Goal: Task Accomplishment & Management: Use online tool/utility

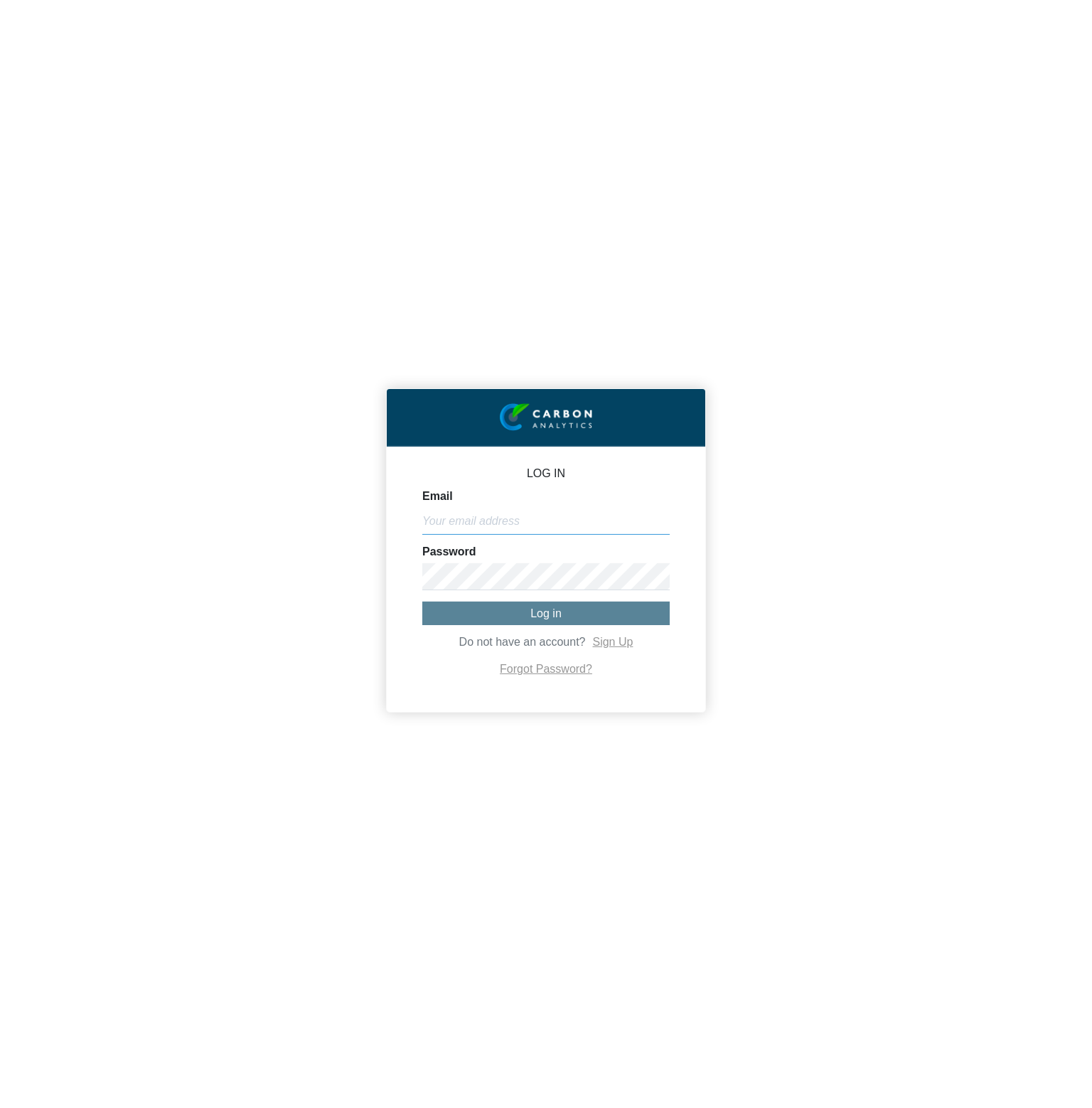
click at [652, 519] on input "Email" at bounding box center [545, 521] width 247 height 27
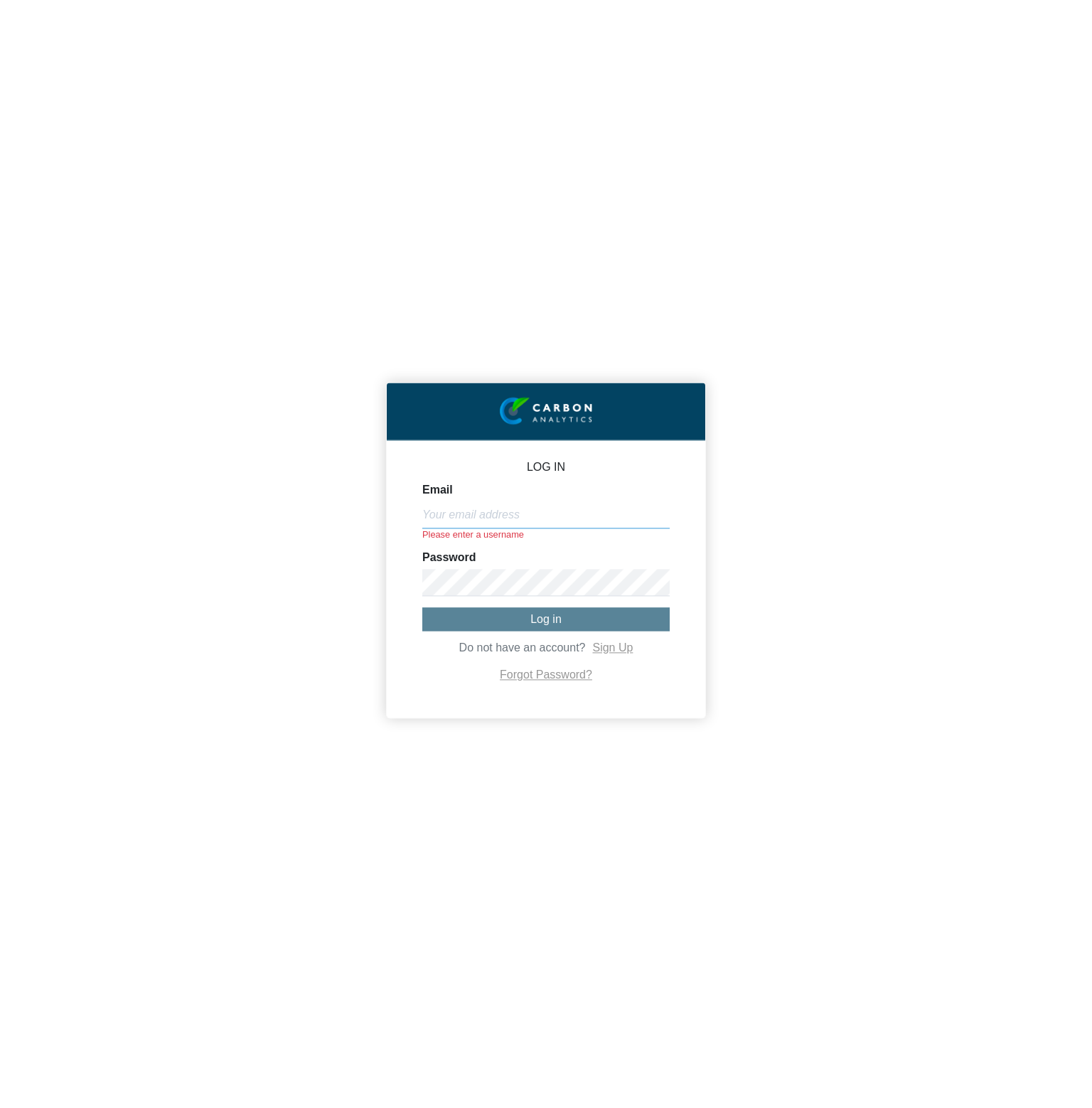
click at [640, 514] on input "Email" at bounding box center [545, 515] width 247 height 27
click at [534, 505] on input "Email" at bounding box center [545, 515] width 247 height 27
paste input "[PERSON_NAME][EMAIL_ADDRESS][DOMAIN_NAME]"
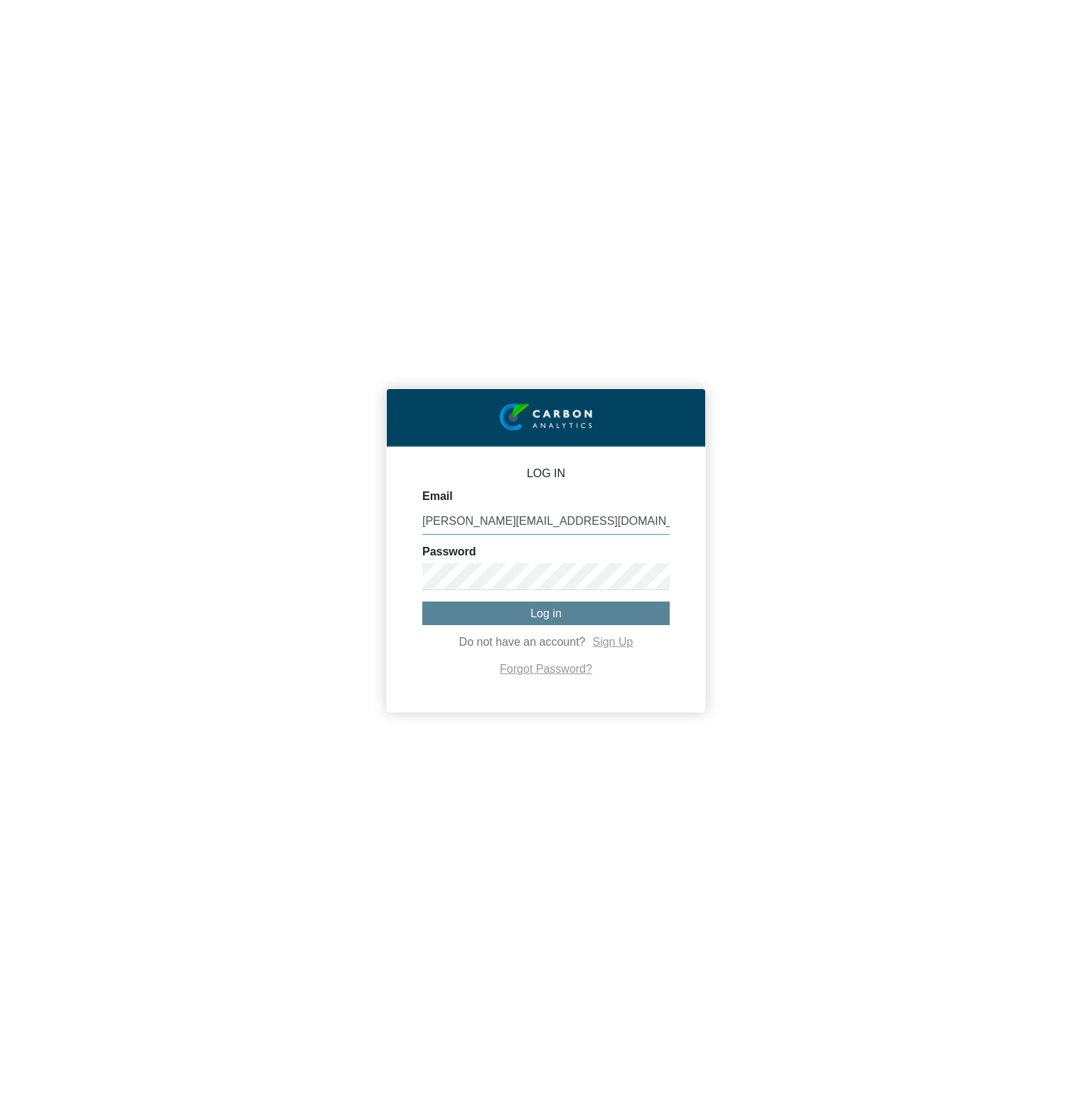
type input "[PERSON_NAME][EMAIL_ADDRESS][DOMAIN_NAME]"
click at [550, 616] on span "Log in" at bounding box center [546, 614] width 31 height 12
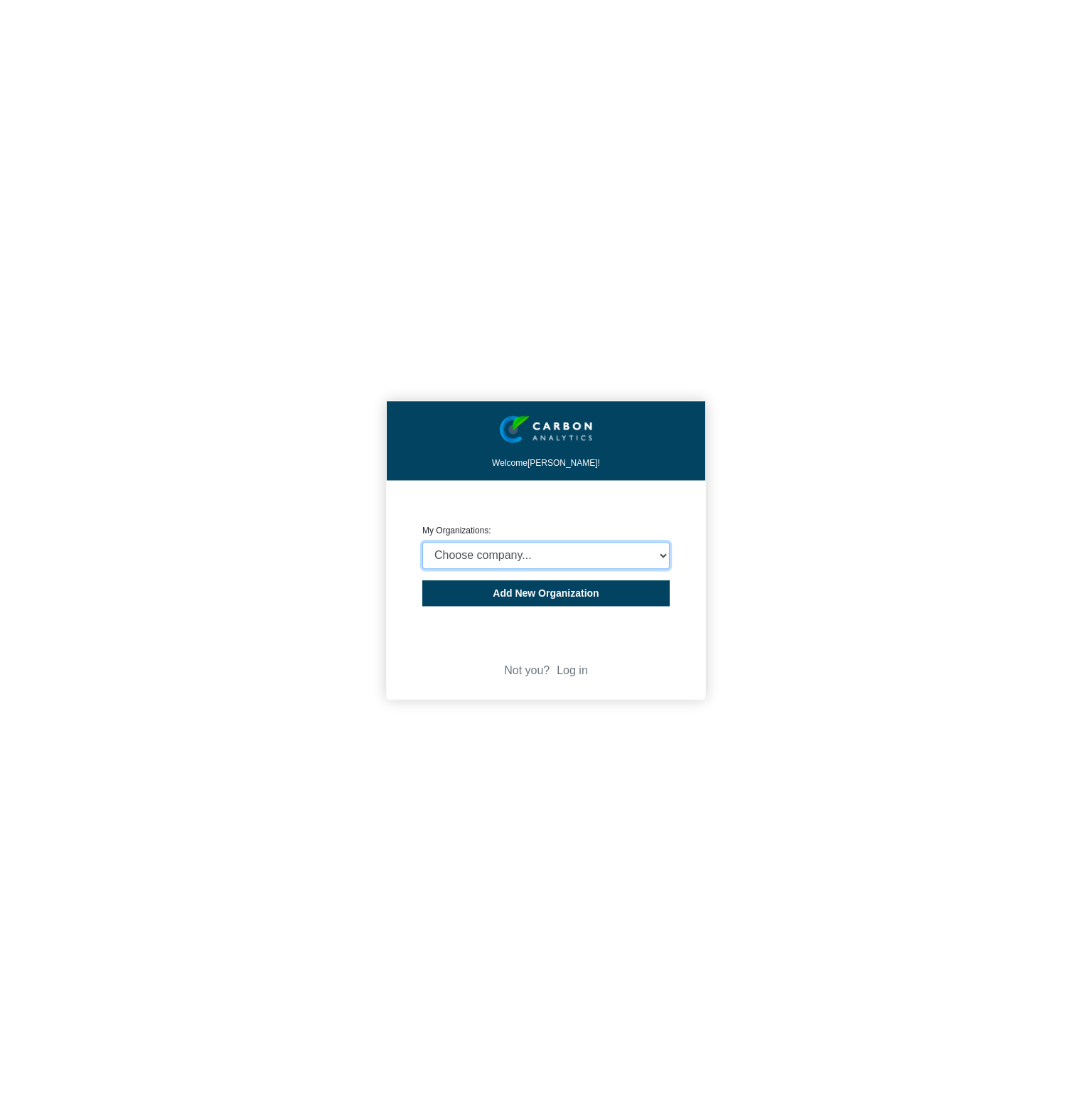
select select "4403414"
click at [422, 542] on select "Choose company... CARBON ANALYTICS LIMITED test6 Nekton Capital Limited Pacha S…" at bounding box center [545, 555] width 247 height 27
click at [832, 495] on div "Welcome Michael Thornton! CREATE ORGANIZATION My Organizations: Choose company.…" at bounding box center [546, 554] width 1092 height 1108
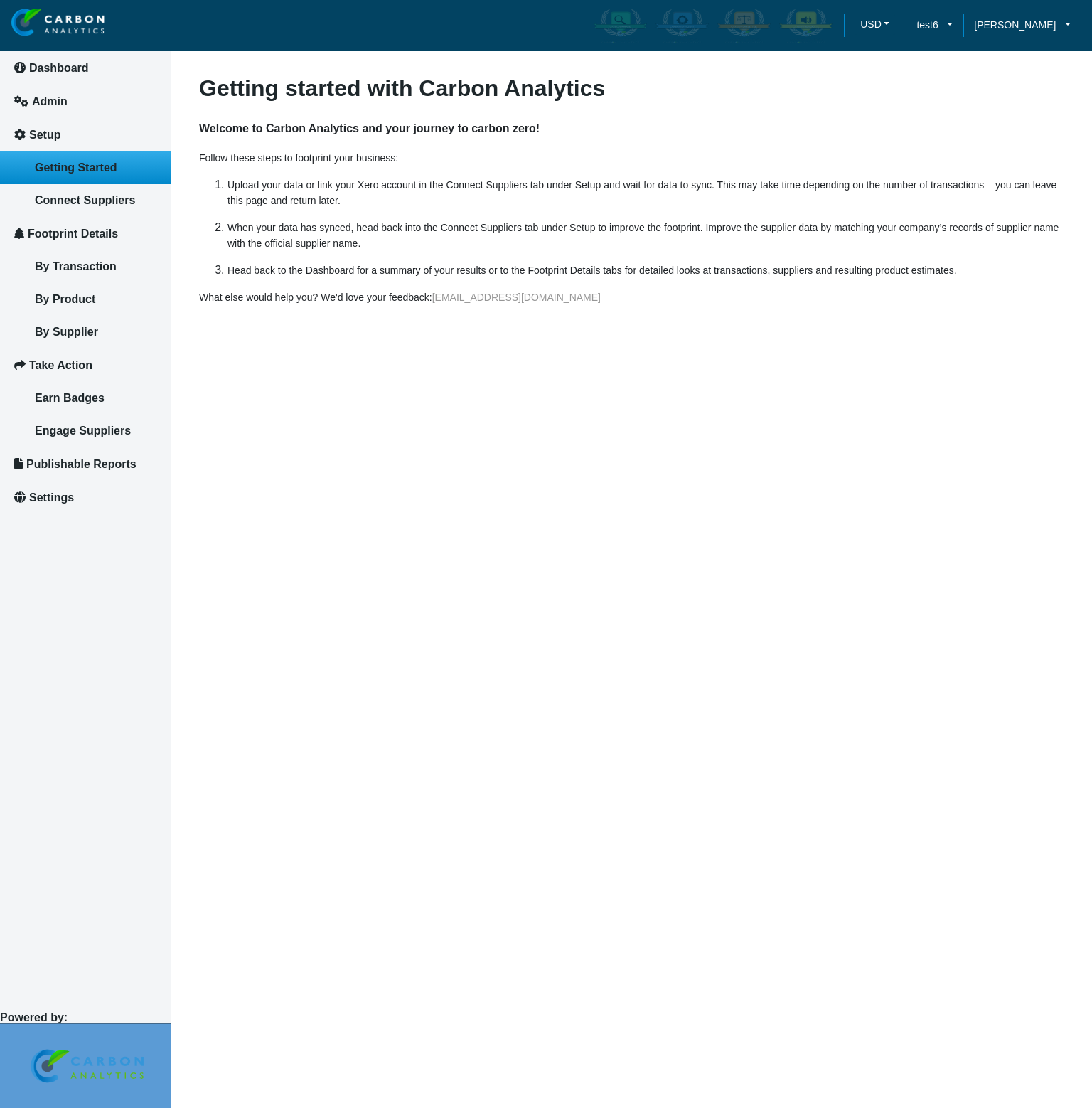
click at [273, 920] on article "Getting started with Carbon Analytics Welcome to Carbon Analytics and your jour…" at bounding box center [631, 554] width 922 height 1108
click at [124, 202] on span "Connect Suppliers" at bounding box center [85, 201] width 100 height 12
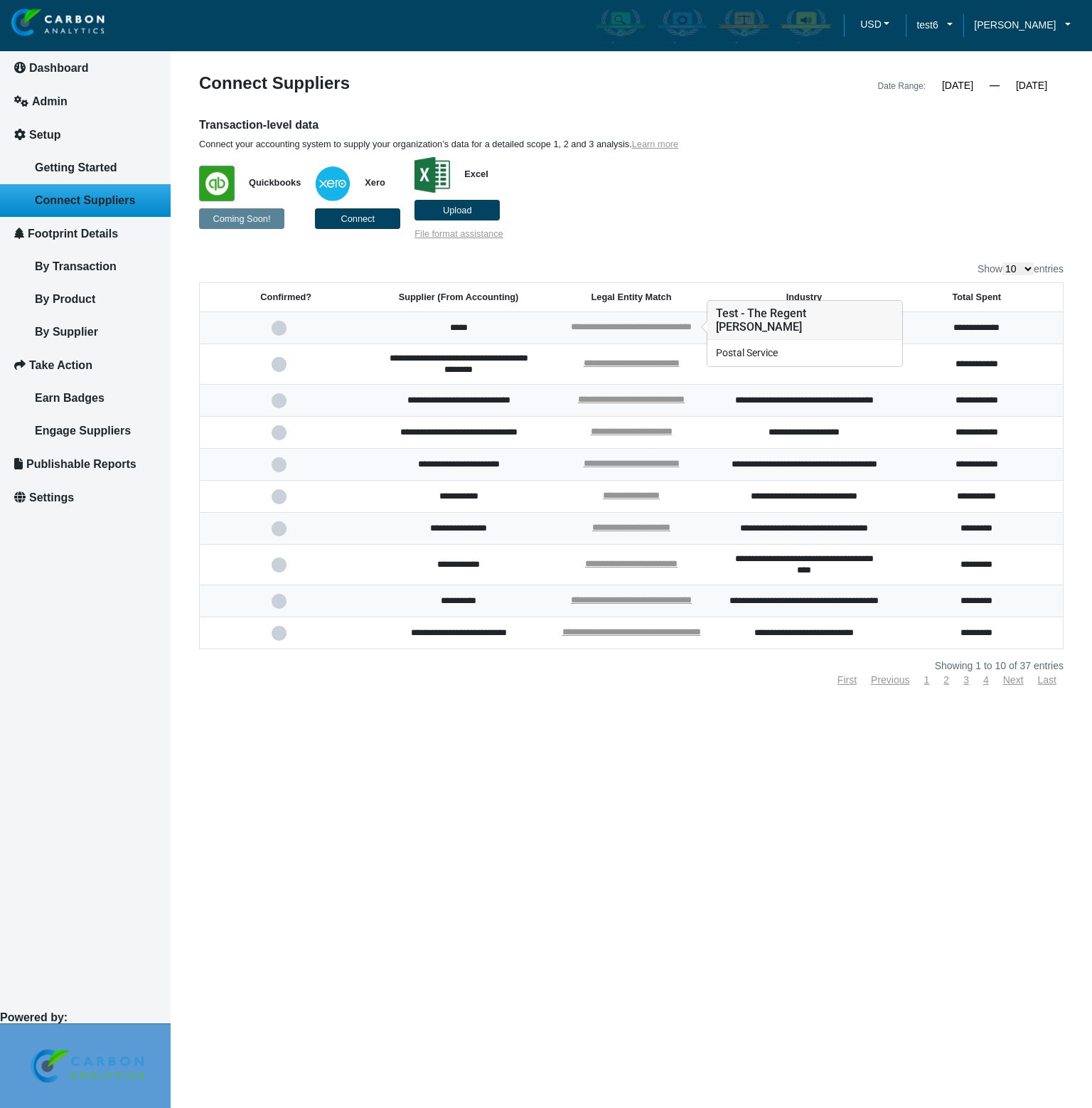
click at [576, 328] on link "**********" at bounding box center [631, 327] width 120 height 9
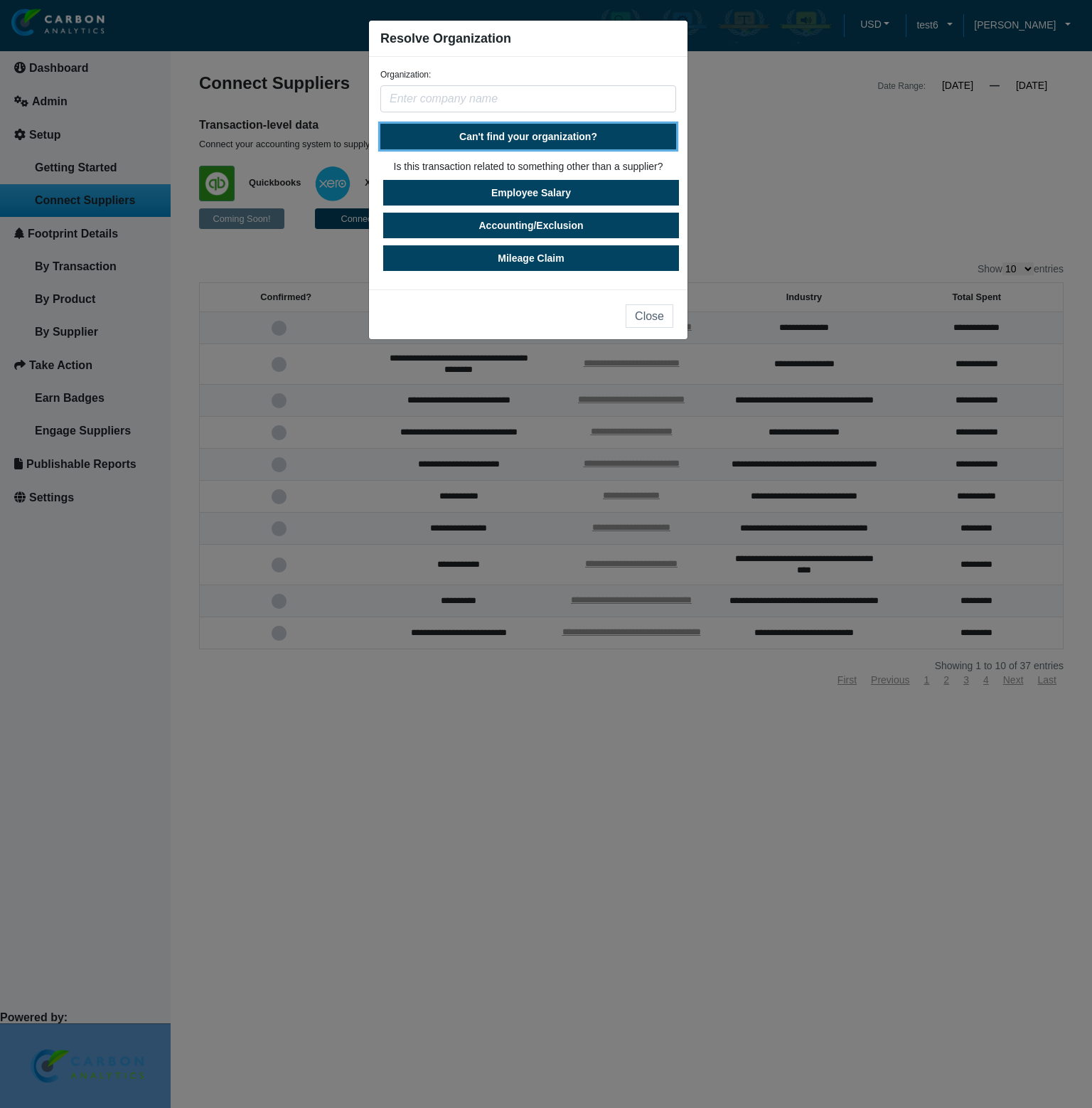
click at [544, 135] on span "Can't find your organization?" at bounding box center [528, 136] width 138 height 12
select select "[GEOGRAPHIC_DATA]"
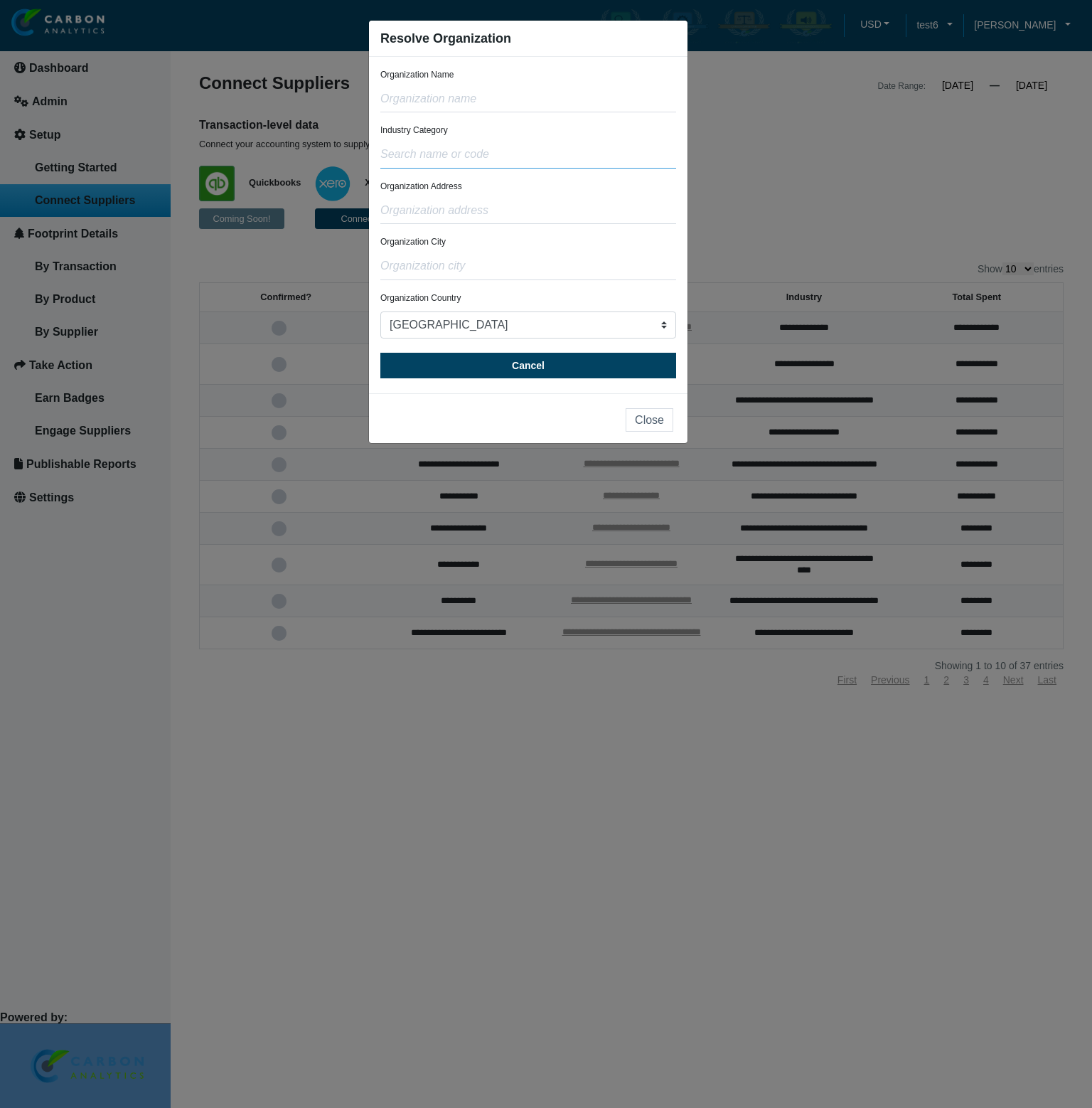
click at [527, 156] on input "text" at bounding box center [528, 155] width 296 height 27
click at [521, 153] on input "text" at bounding box center [528, 155] width 296 height 27
type input "q"
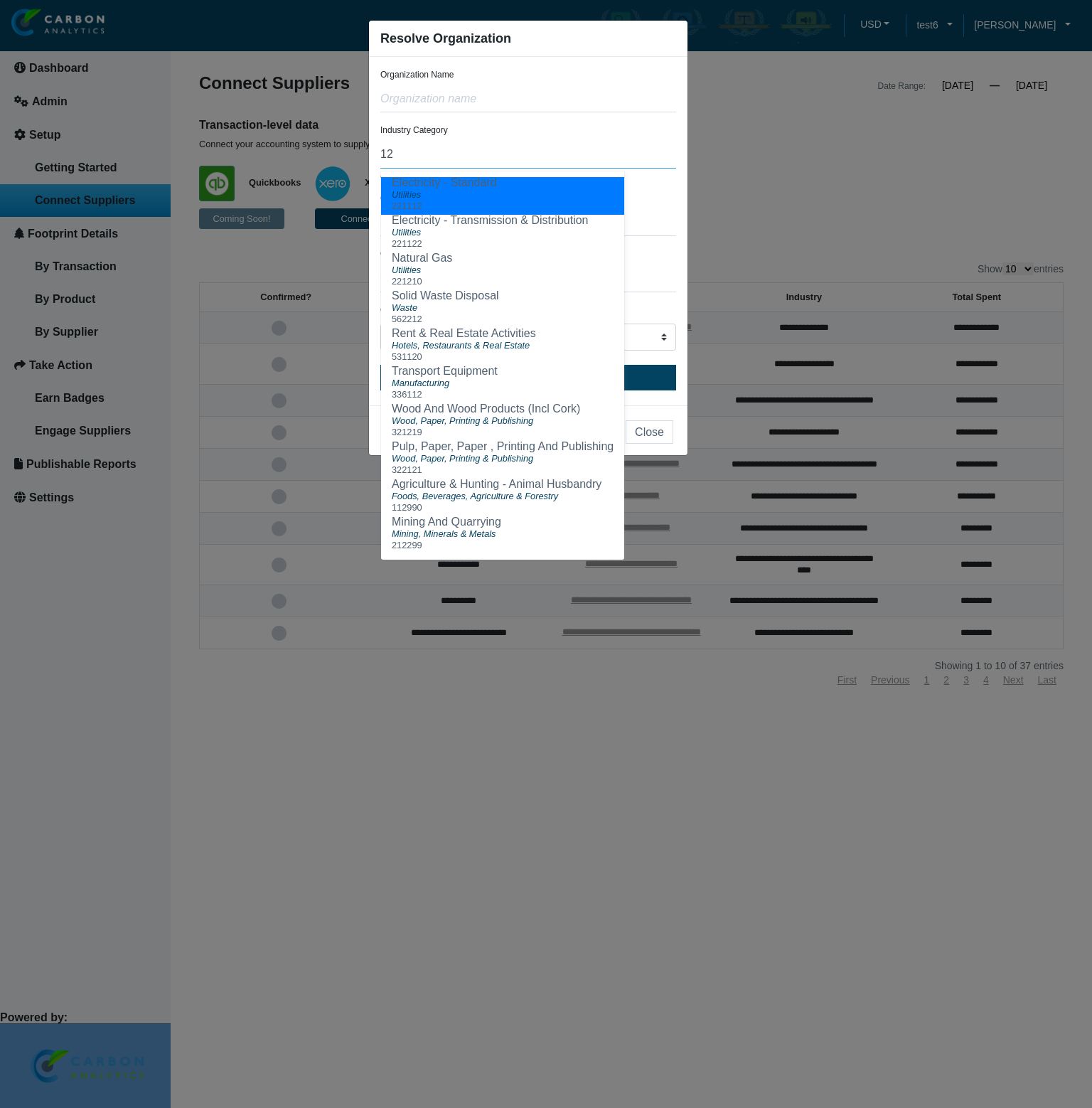
type input "1"
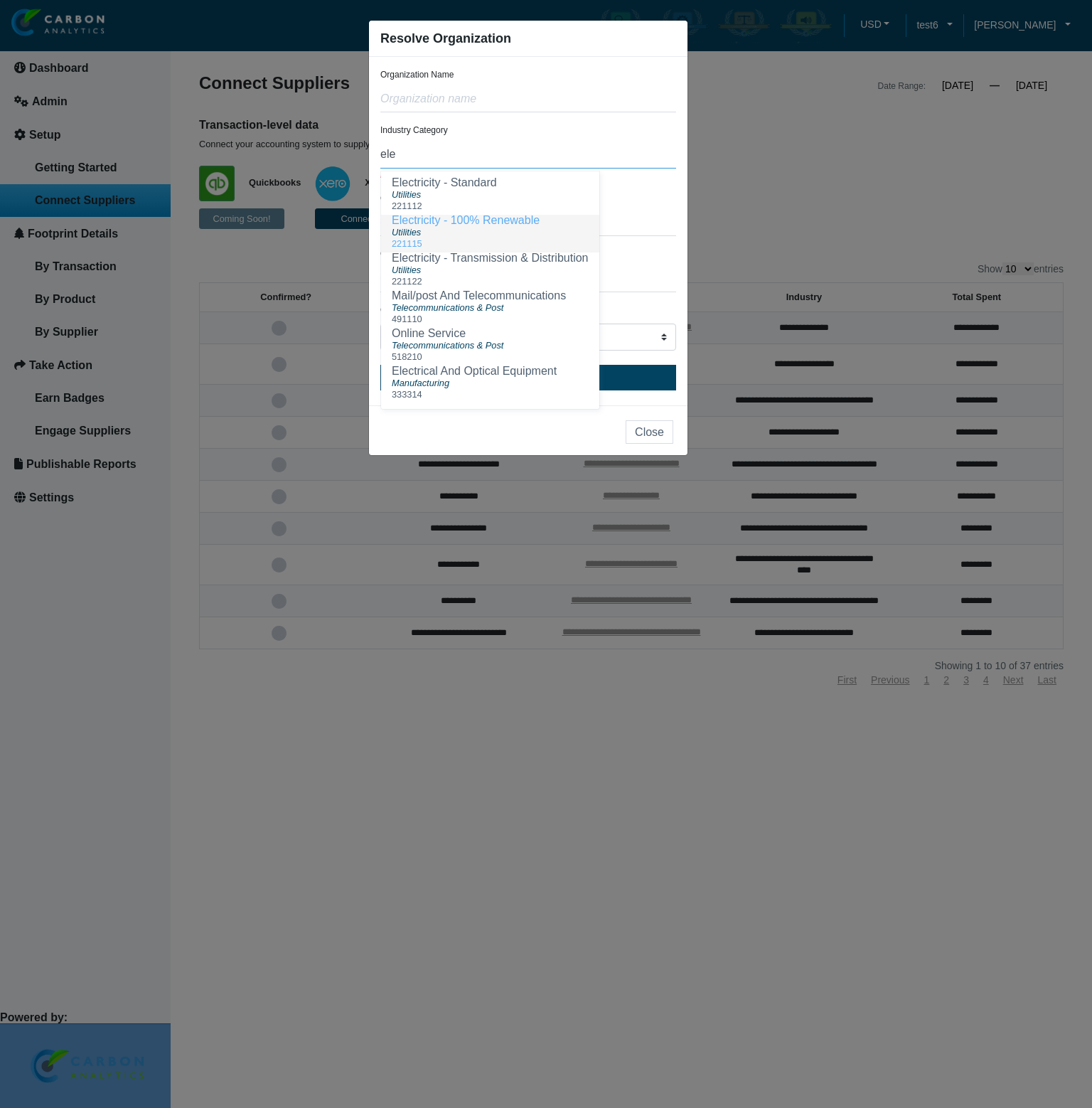
type input "ele"
click at [956, 149] on ngb-modal-window "Resolve Organization Organization Name Industry Category ele Electricity - Stan…" at bounding box center [546, 554] width 1092 height 1108
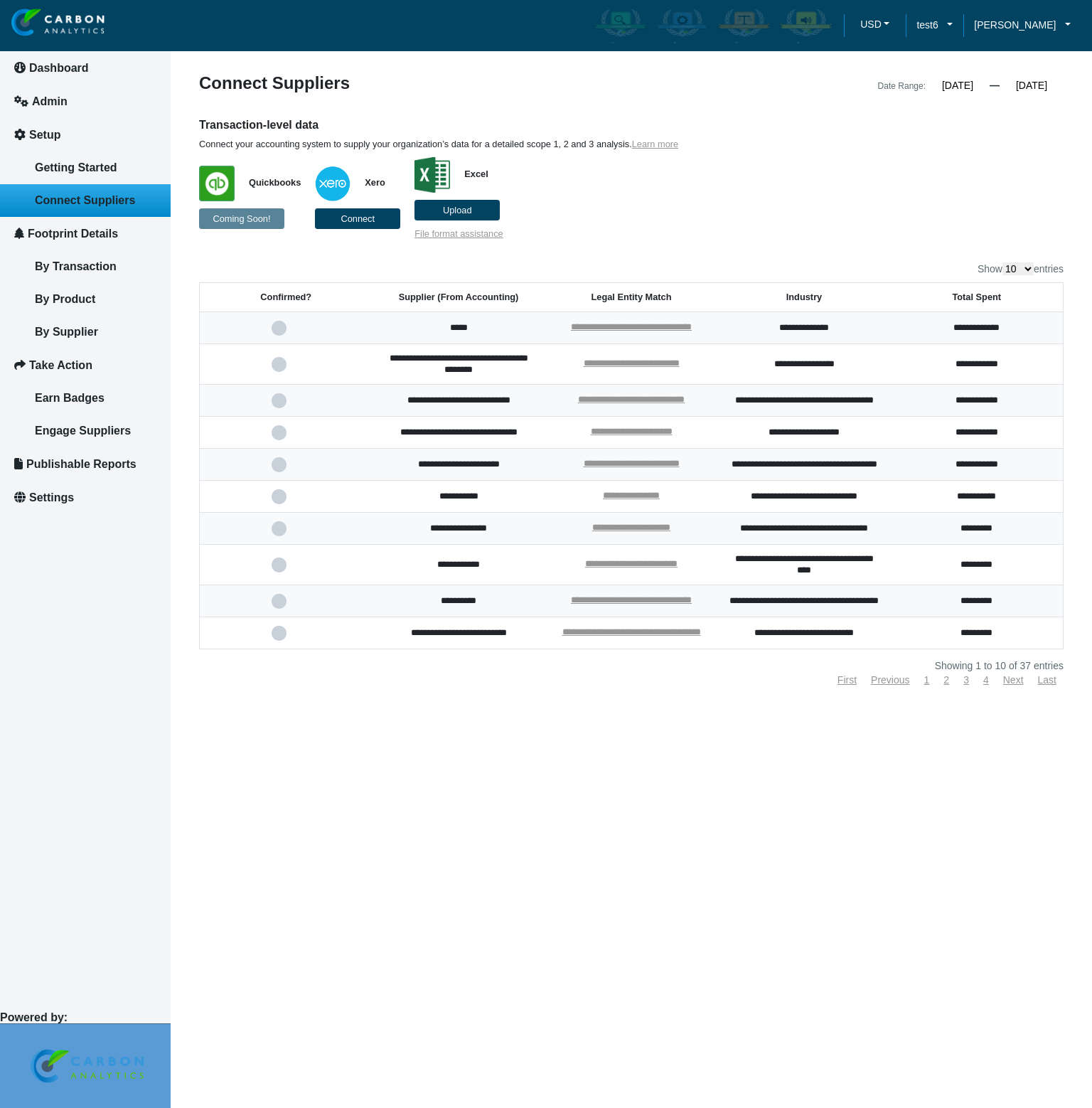
click at [611, 855] on article "**********" at bounding box center [631, 554] width 922 height 1108
click at [803, 148] on p "Connect your accounting system to supply your organization’s data for a detaile…" at bounding box center [520, 144] width 643 height 12
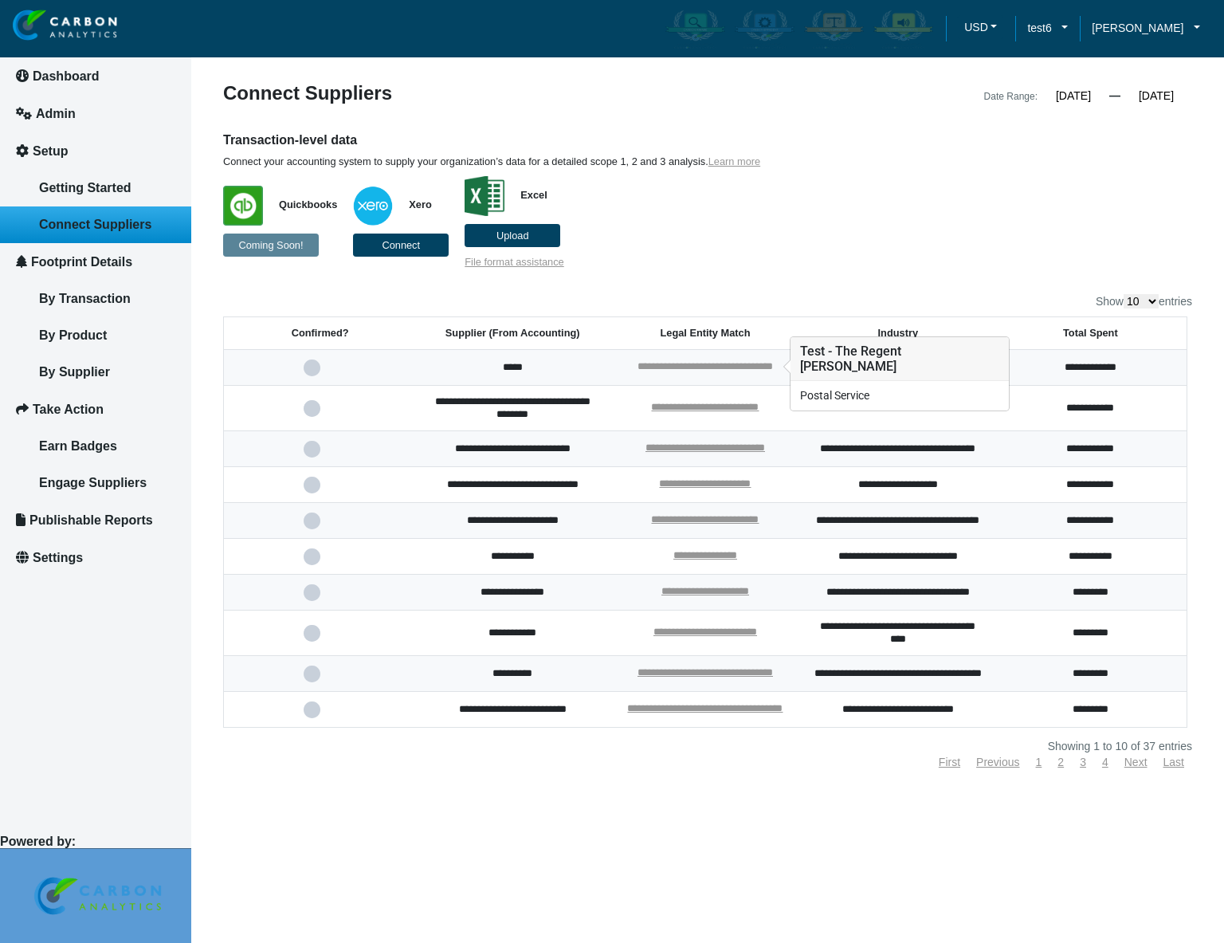
click at [735, 368] on link "**********" at bounding box center [705, 366] width 135 height 10
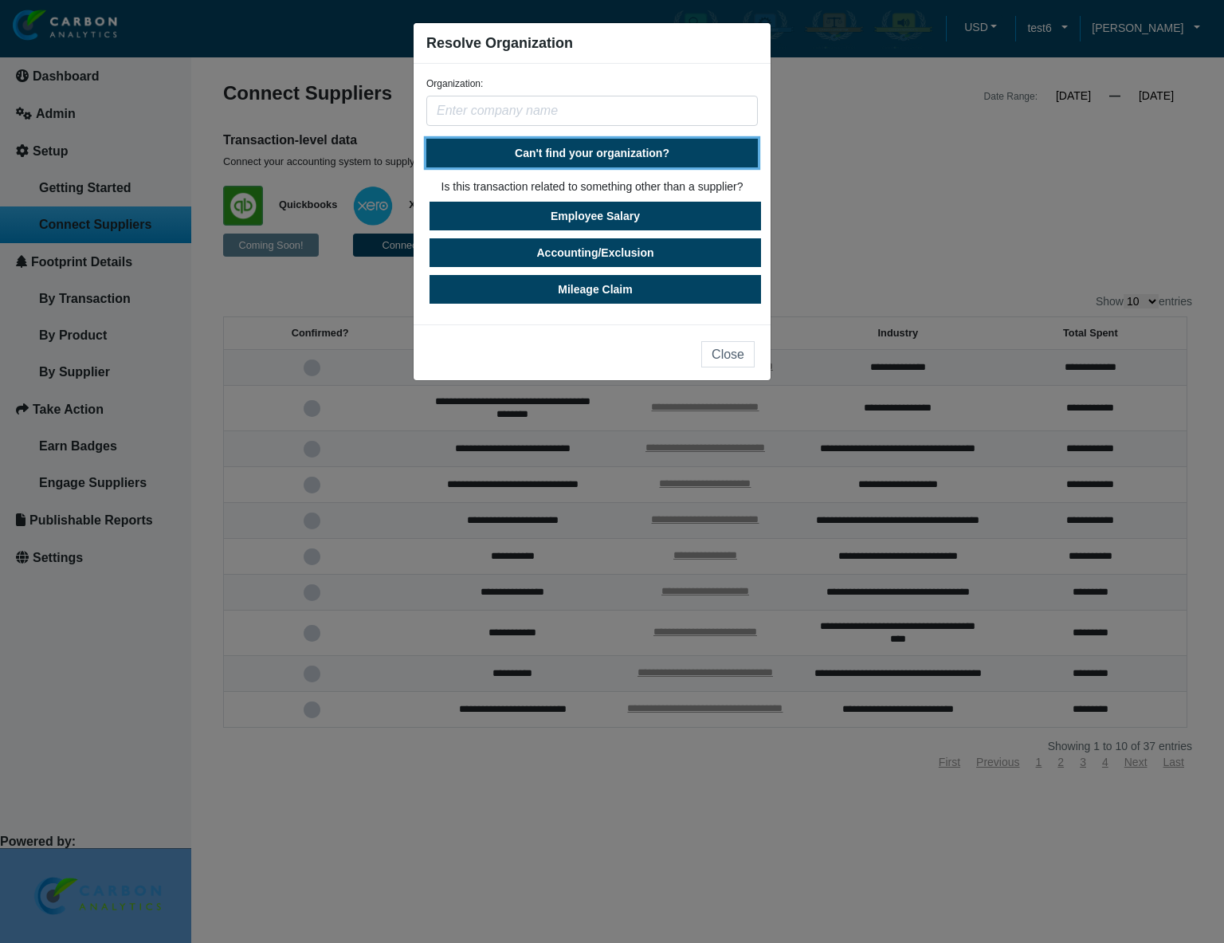
click at [607, 156] on span "Can't find your organization?" at bounding box center [592, 153] width 155 height 13
select select "[GEOGRAPHIC_DATA]"
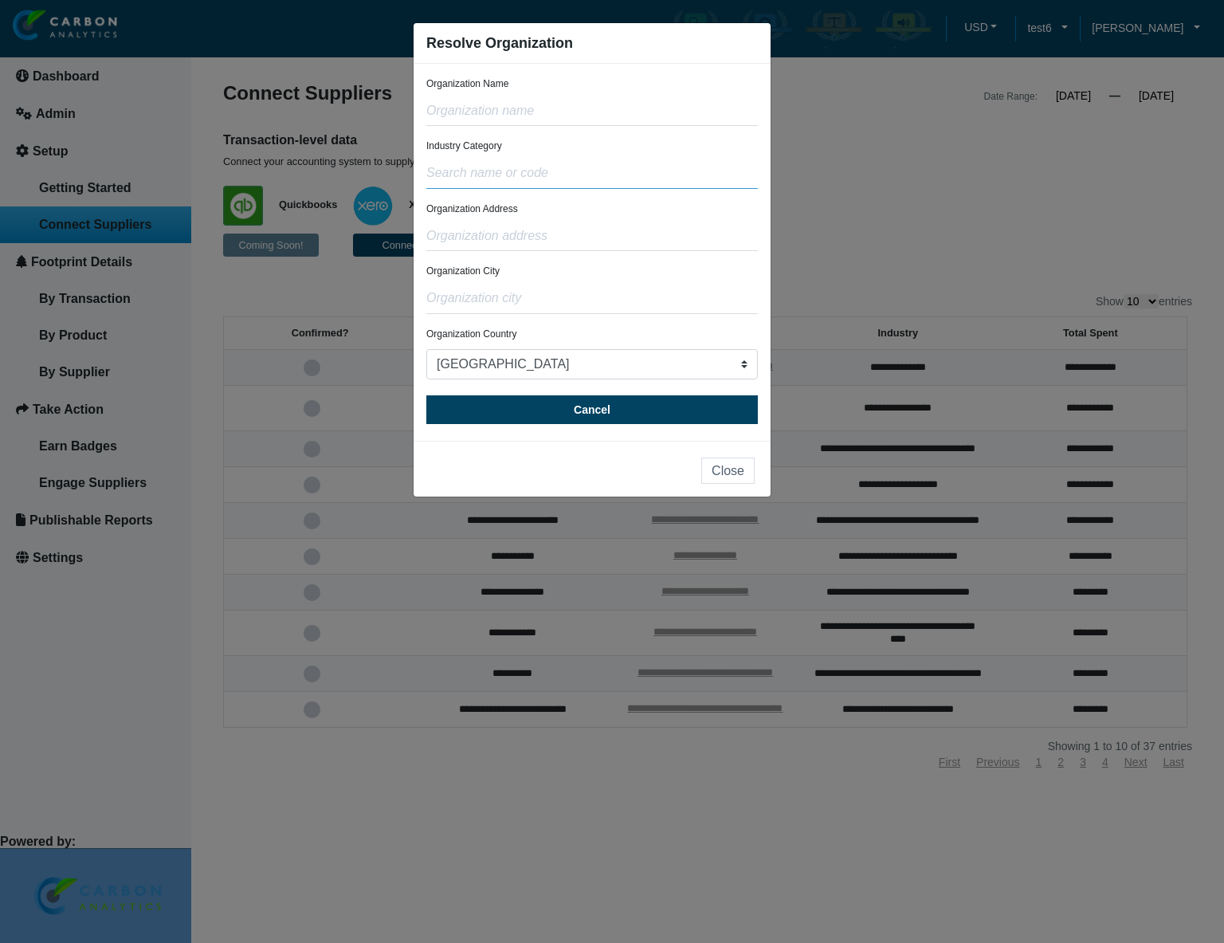
click at [559, 175] on input "text" at bounding box center [592, 174] width 332 height 30
click at [568, 183] on input "text" at bounding box center [592, 174] width 332 height 30
